Goal: Information Seeking & Learning: Learn about a topic

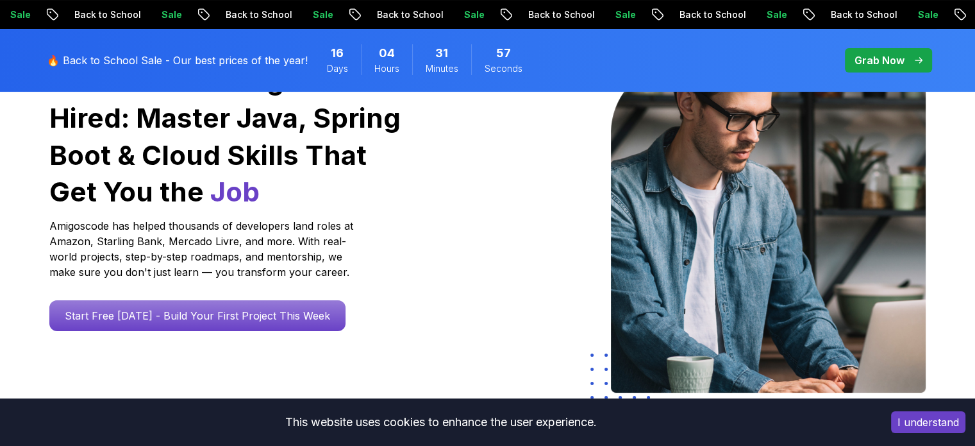
scroll to position [257, 0]
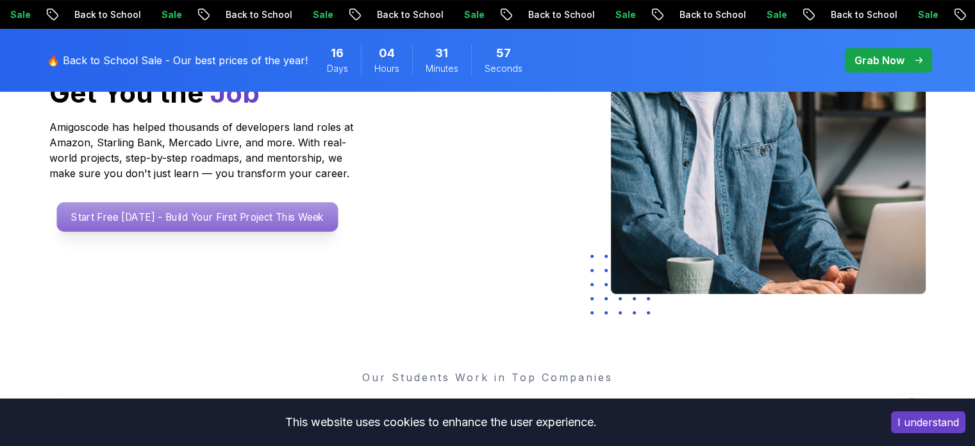
click at [259, 217] on p "Start Free [DATE] - Build Your First Project This Week" at bounding box center [197, 217] width 282 height 30
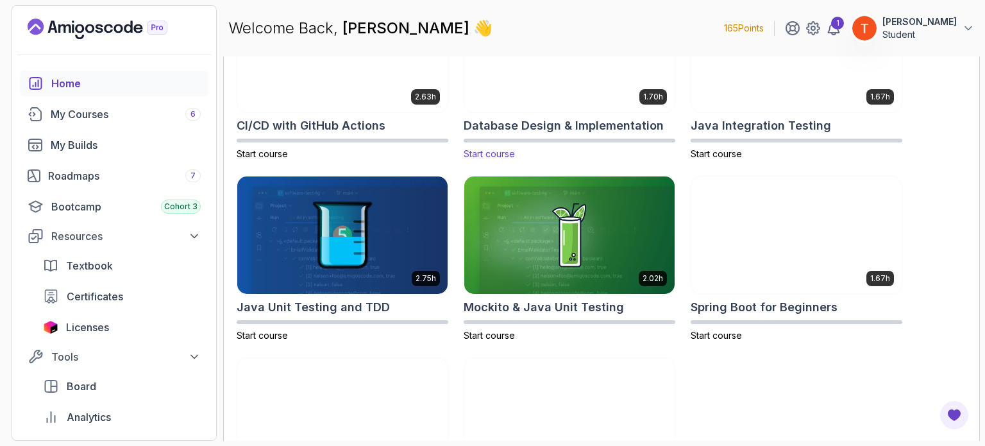
scroll to position [557, 0]
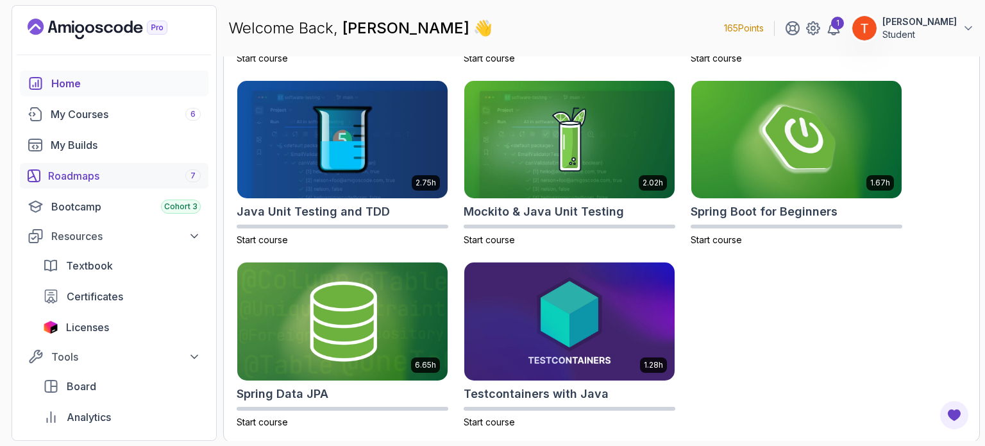
click at [72, 171] on div "Roadmaps 7" at bounding box center [124, 175] width 153 height 15
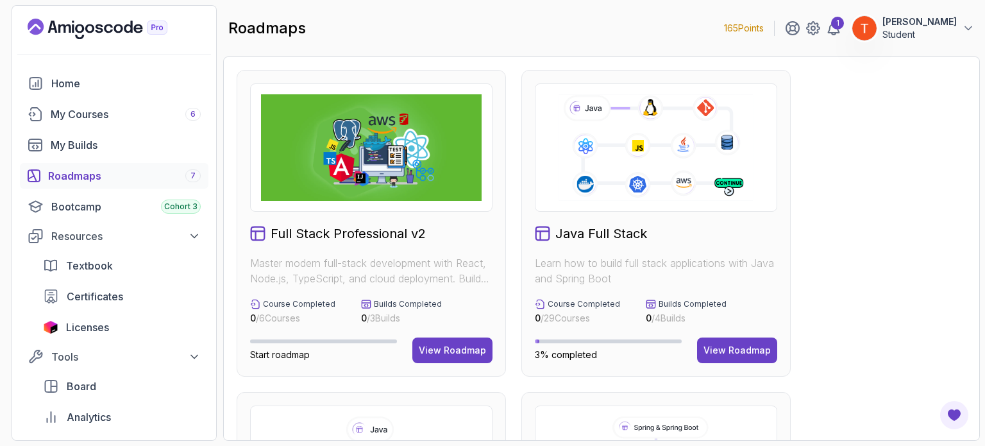
scroll to position [64, 0]
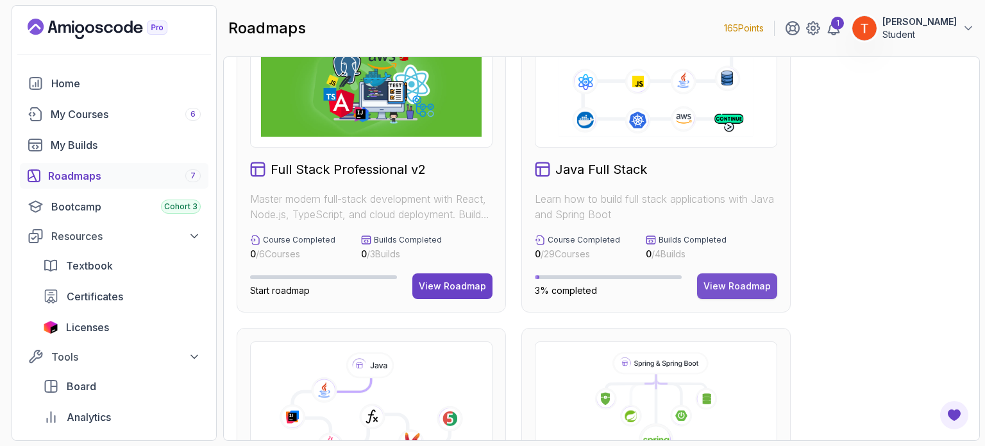
click at [731, 284] on div "View Roadmap" at bounding box center [737, 286] width 67 height 13
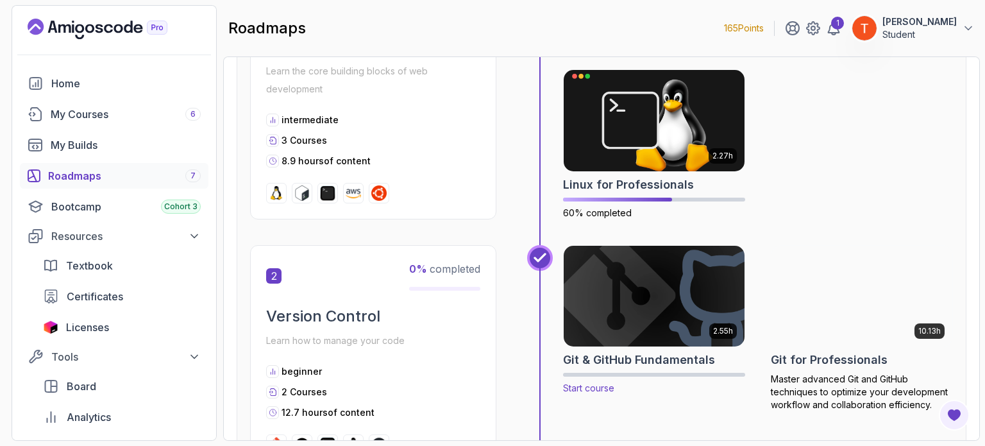
scroll to position [321, 0]
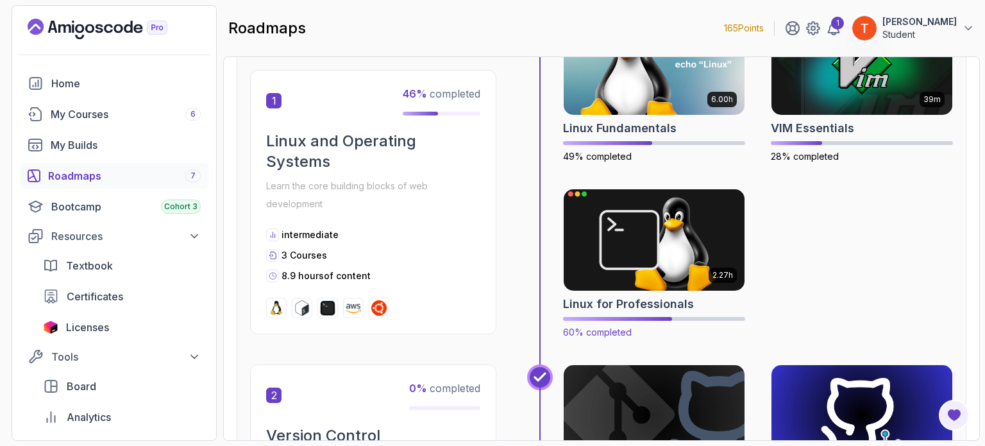
click at [635, 262] on img at bounding box center [654, 240] width 190 height 106
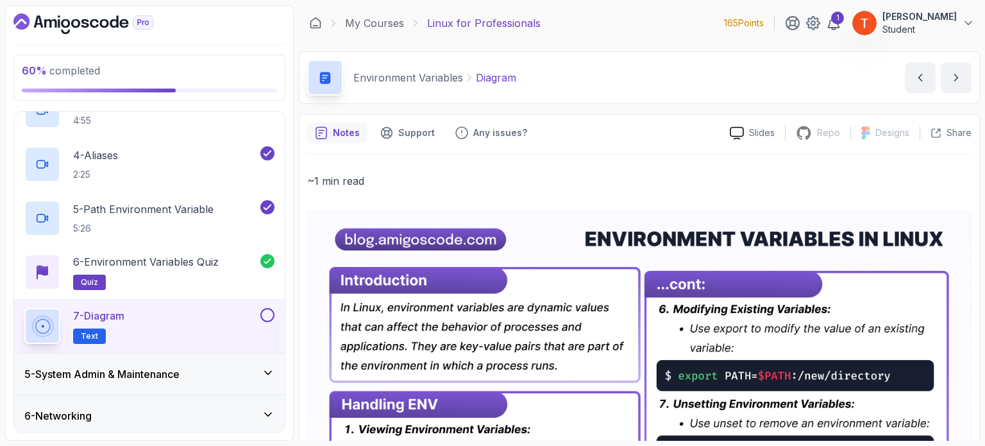
scroll to position [301, 0]
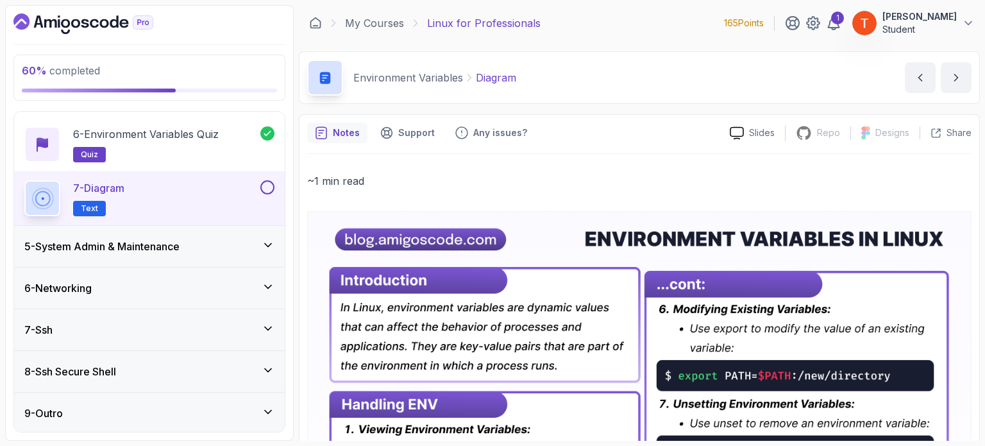
click at [165, 248] on h3 "5 - System Admin & Maintenance" at bounding box center [101, 246] width 155 height 15
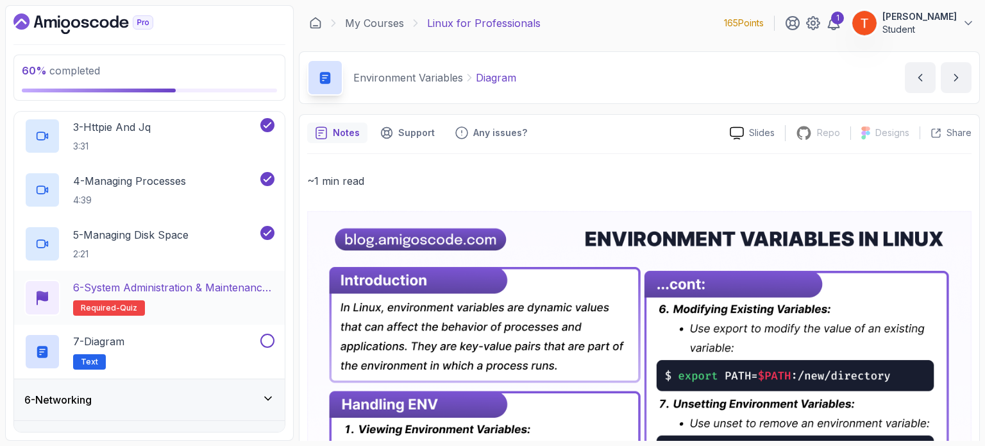
scroll to position [374, 0]
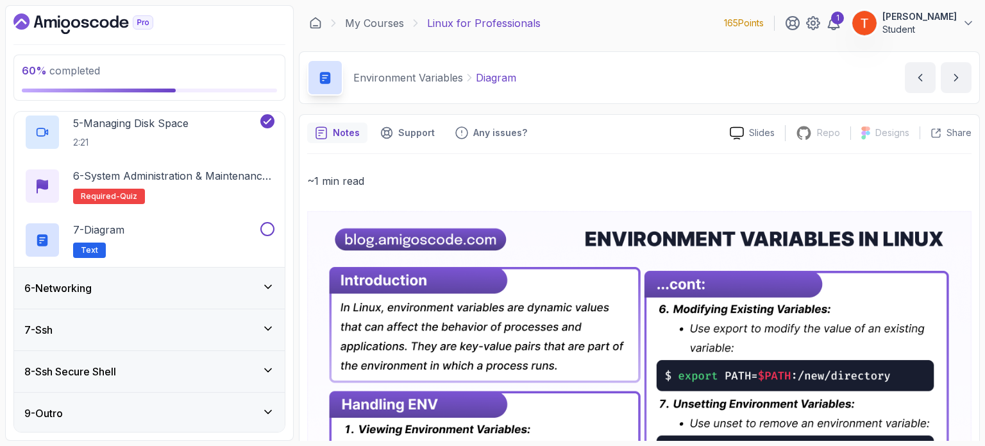
click at [116, 366] on h3 "8 - Ssh Secure Shell" at bounding box center [70, 371] width 92 height 15
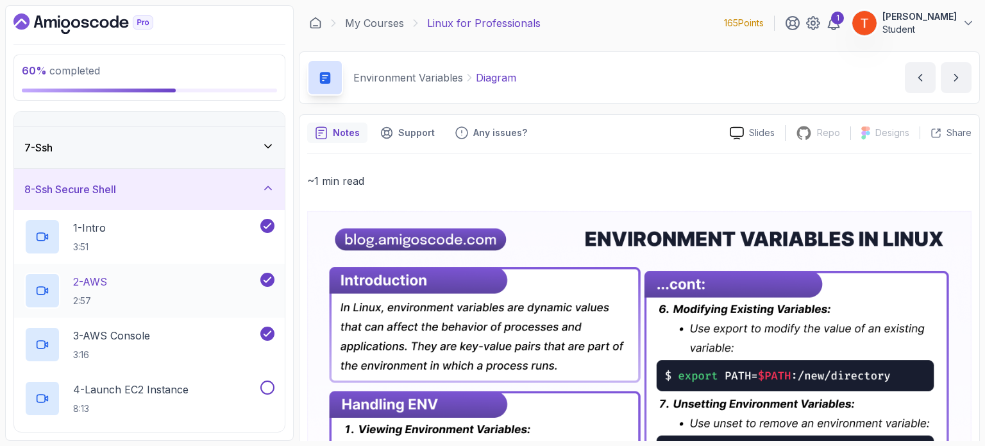
scroll to position [310, 0]
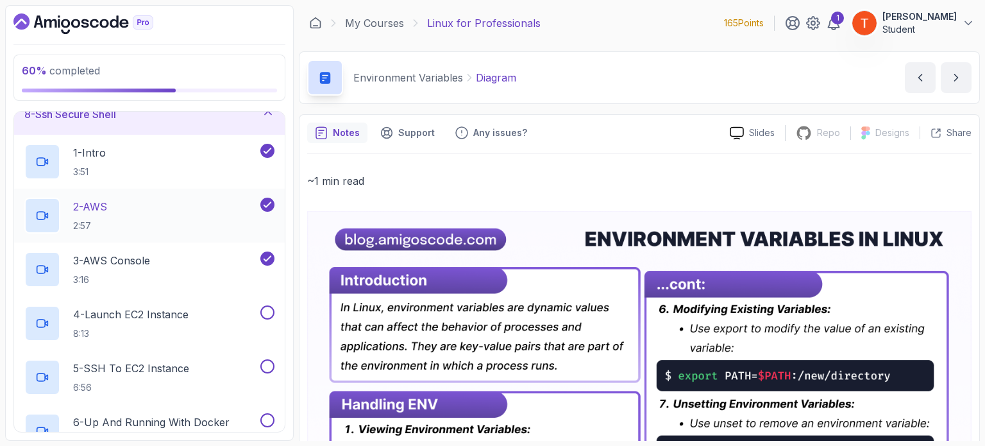
click at [119, 210] on div "2 - AWS 2:57" at bounding box center [140, 216] width 233 height 36
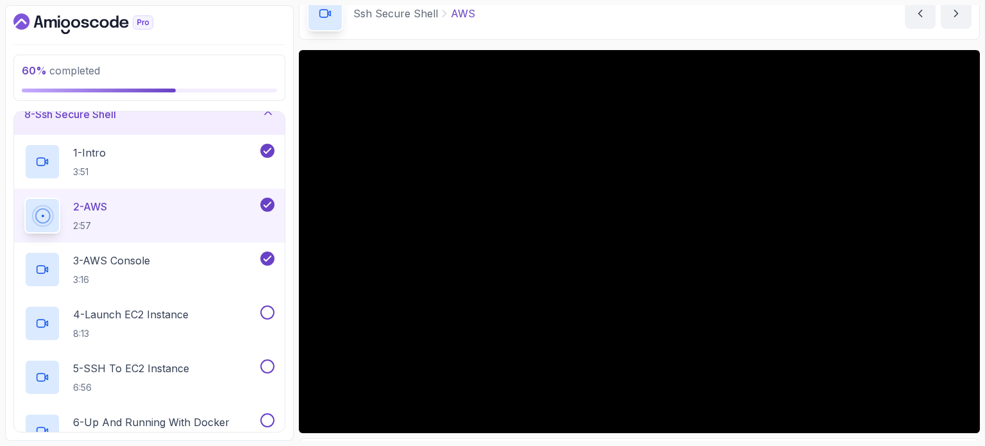
scroll to position [321, 0]
